Goal: Transaction & Acquisition: Book appointment/travel/reservation

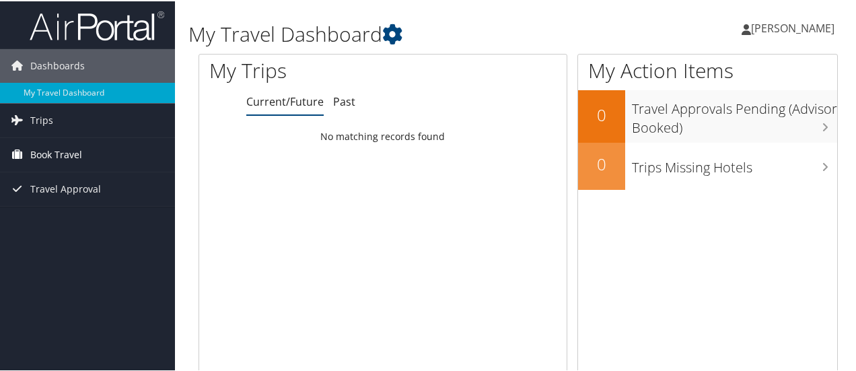
click at [93, 153] on link "Book Travel" at bounding box center [87, 154] width 175 height 34
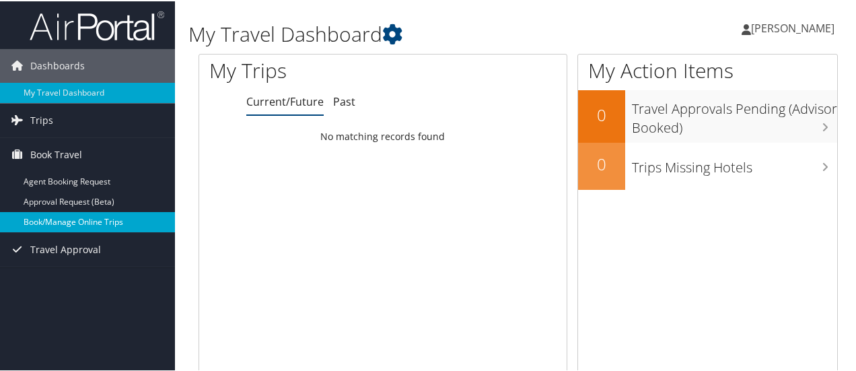
click at [78, 217] on link "Book/Manage Online Trips" at bounding box center [87, 221] width 175 height 20
